Goal: Answer question/provide support

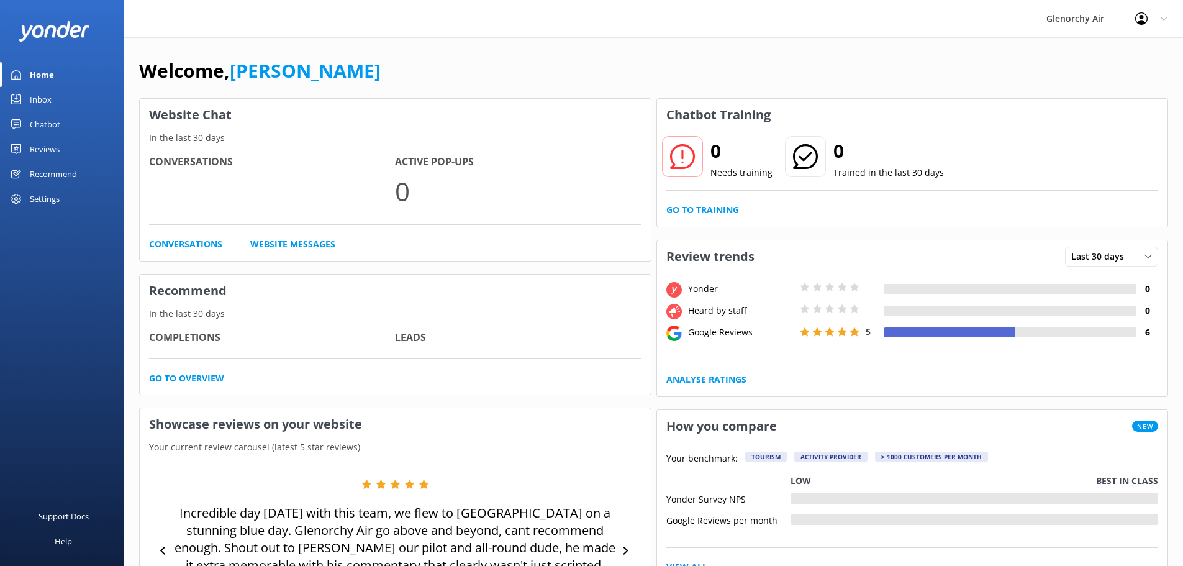
click at [35, 97] on div "Inbox" at bounding box center [41, 99] width 22 height 25
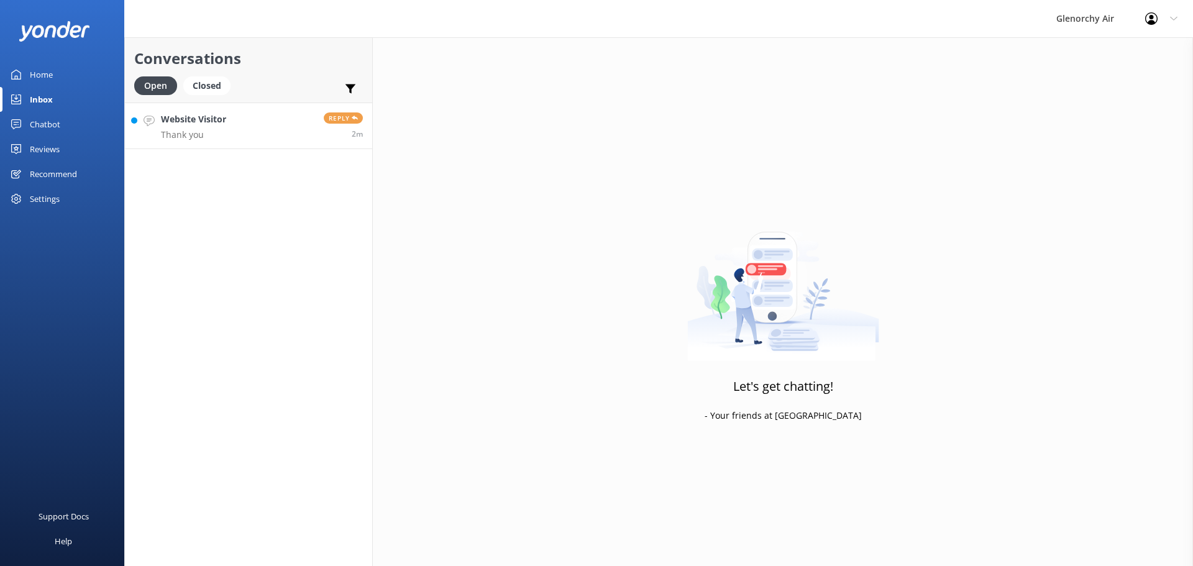
click at [201, 130] on p "Thank you" at bounding box center [193, 134] width 65 height 11
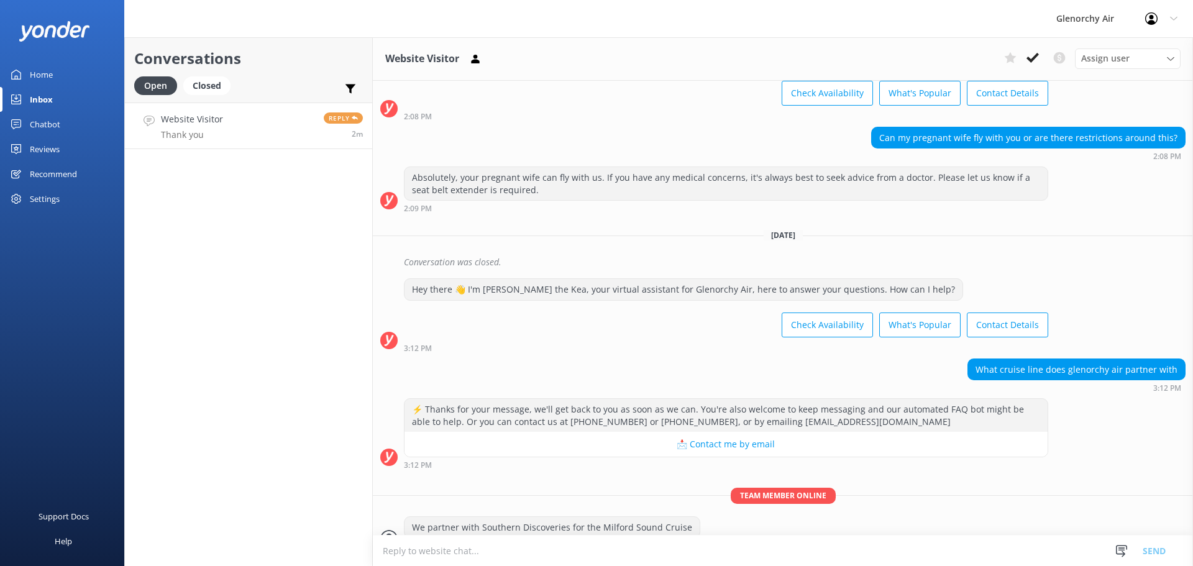
scroll to position [129, 0]
